Goal: Task Accomplishment & Management: Manage account settings

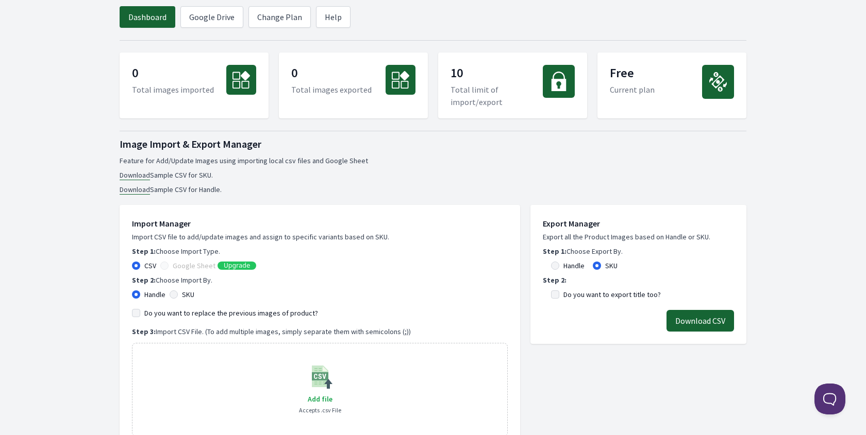
click at [655, 89] on div "Free Current plan" at bounding box center [671, 86] width 149 height 66
click at [627, 80] on p "Free" at bounding box center [632, 74] width 45 height 19
drag, startPoint x: 705, startPoint y: 100, endPoint x: 451, endPoint y: 84, distance: 254.5
click at [703, 99] on dt at bounding box center [718, 86] width 32 height 43
click at [291, 24] on link "Change Plan" at bounding box center [279, 17] width 62 height 22
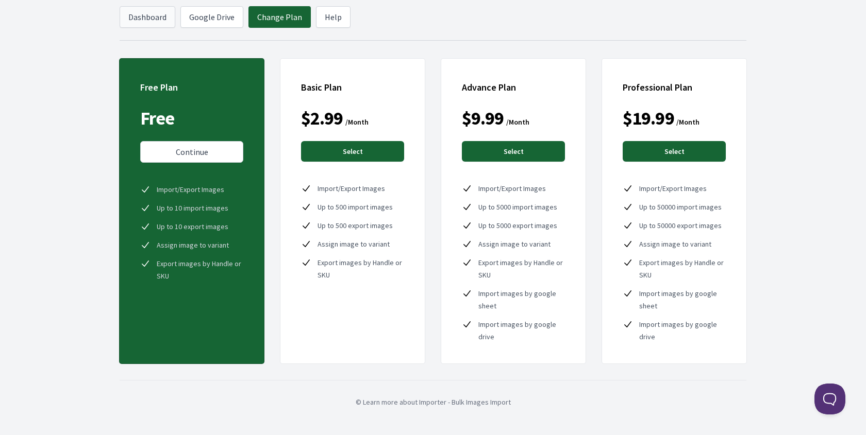
click at [147, 19] on link "Dashboard" at bounding box center [148, 17] width 56 height 22
